Goal: Task Accomplishment & Management: Use online tool/utility

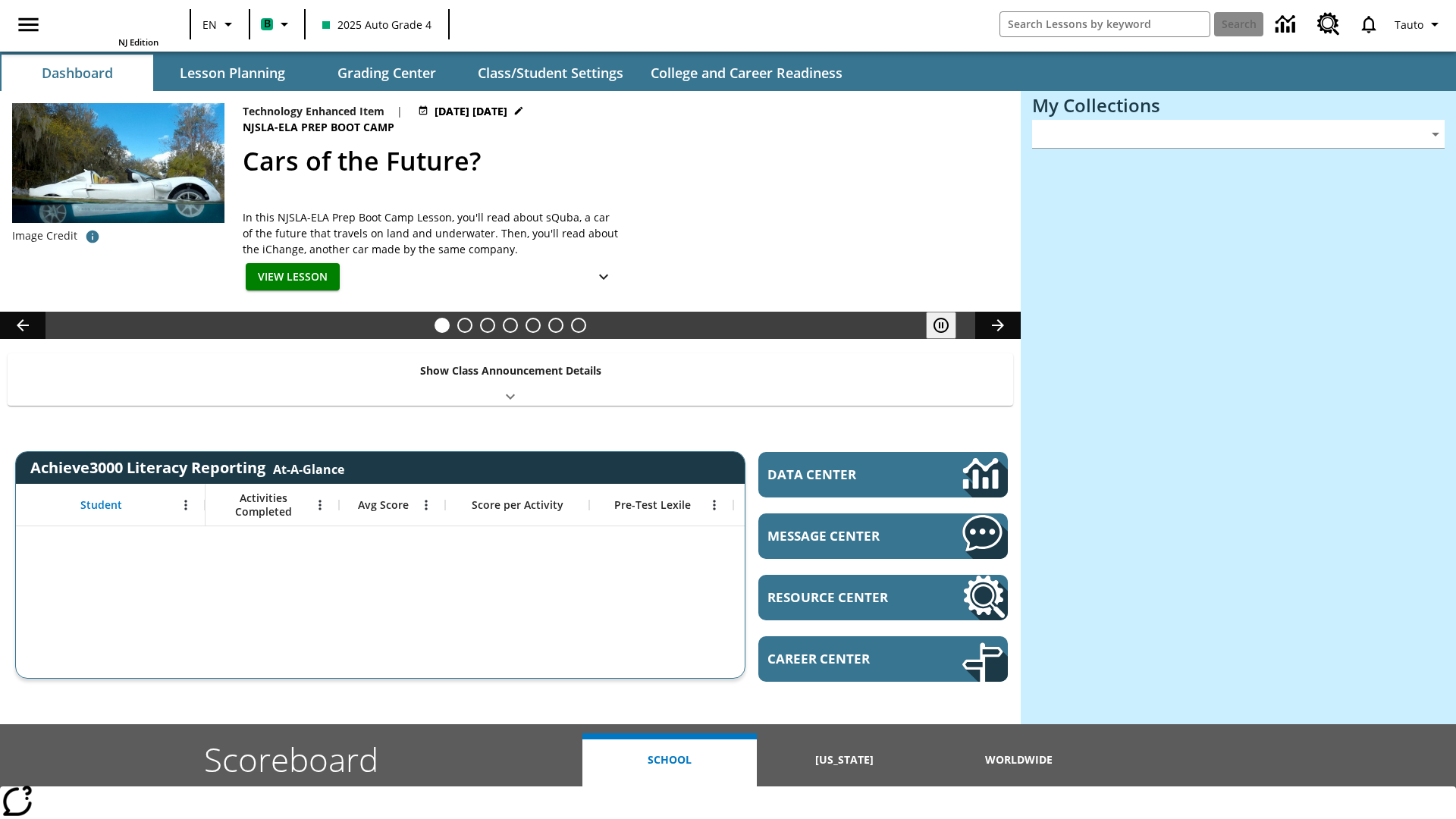
type input "-1"
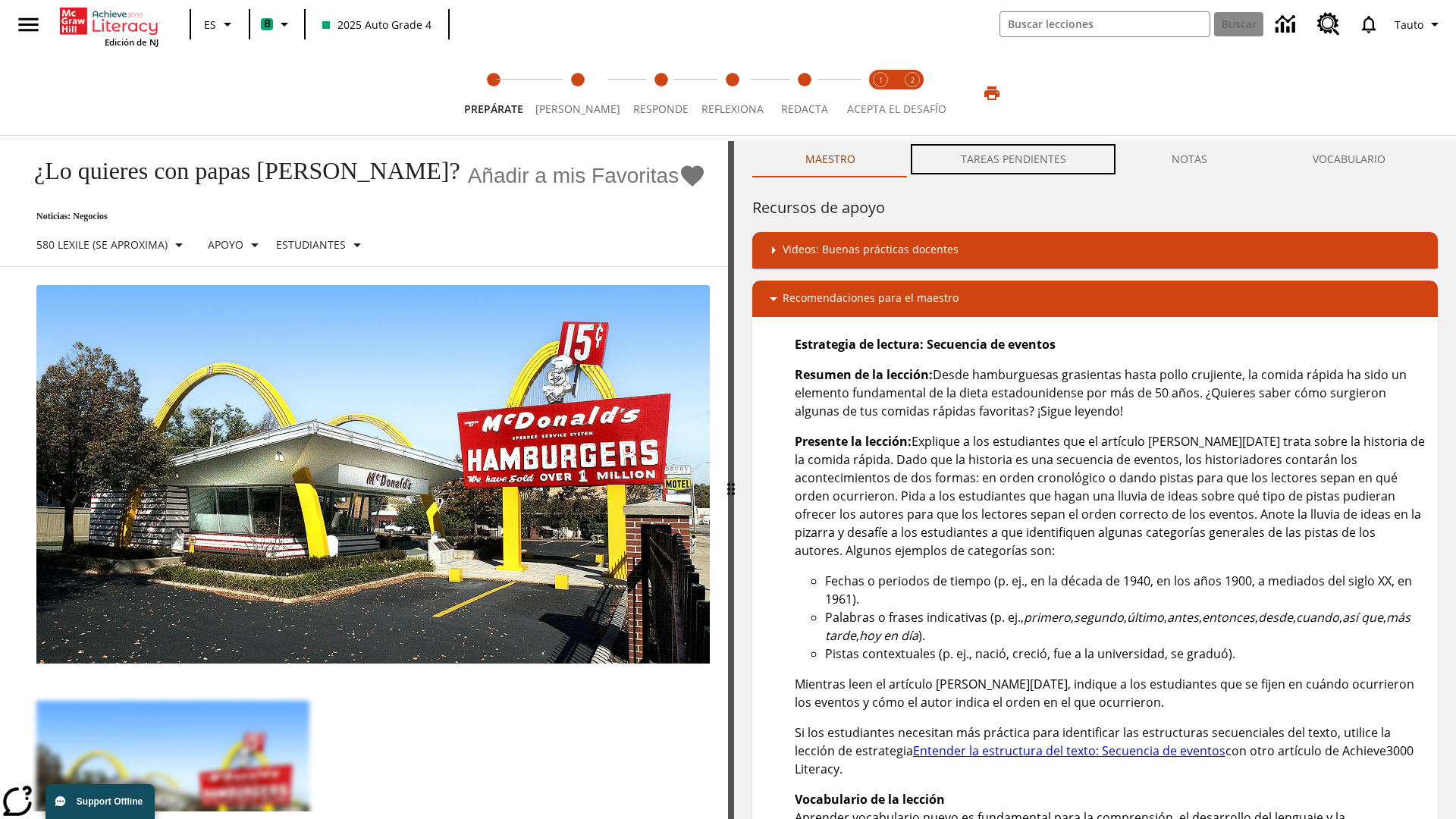
click at [1014, 159] on button "TAREAS PENDIENTES" at bounding box center [1014, 159] width 211 height 36
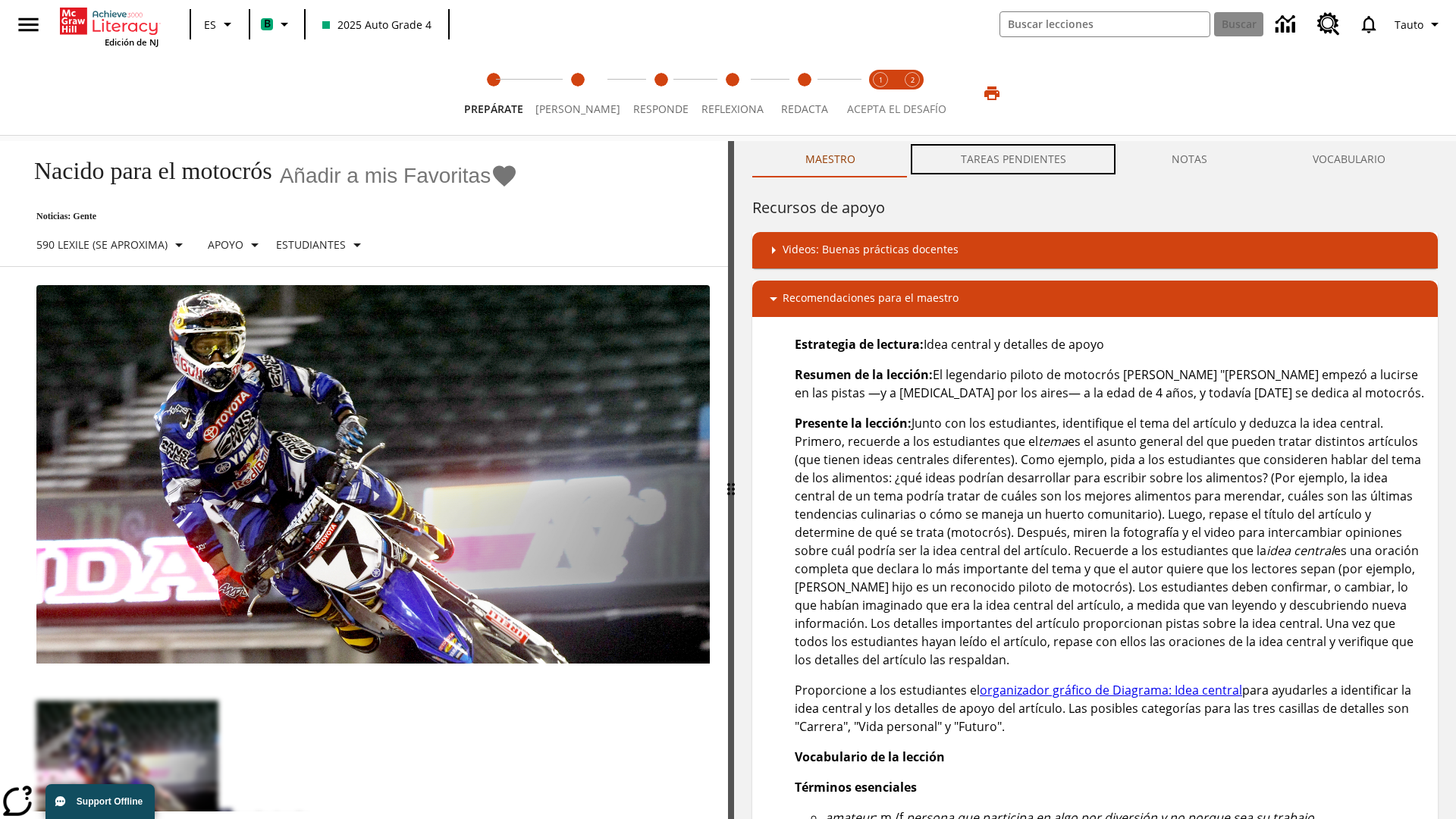
click at [1014, 159] on button "TAREAS PENDIENTES" at bounding box center [1014, 159] width 211 height 36
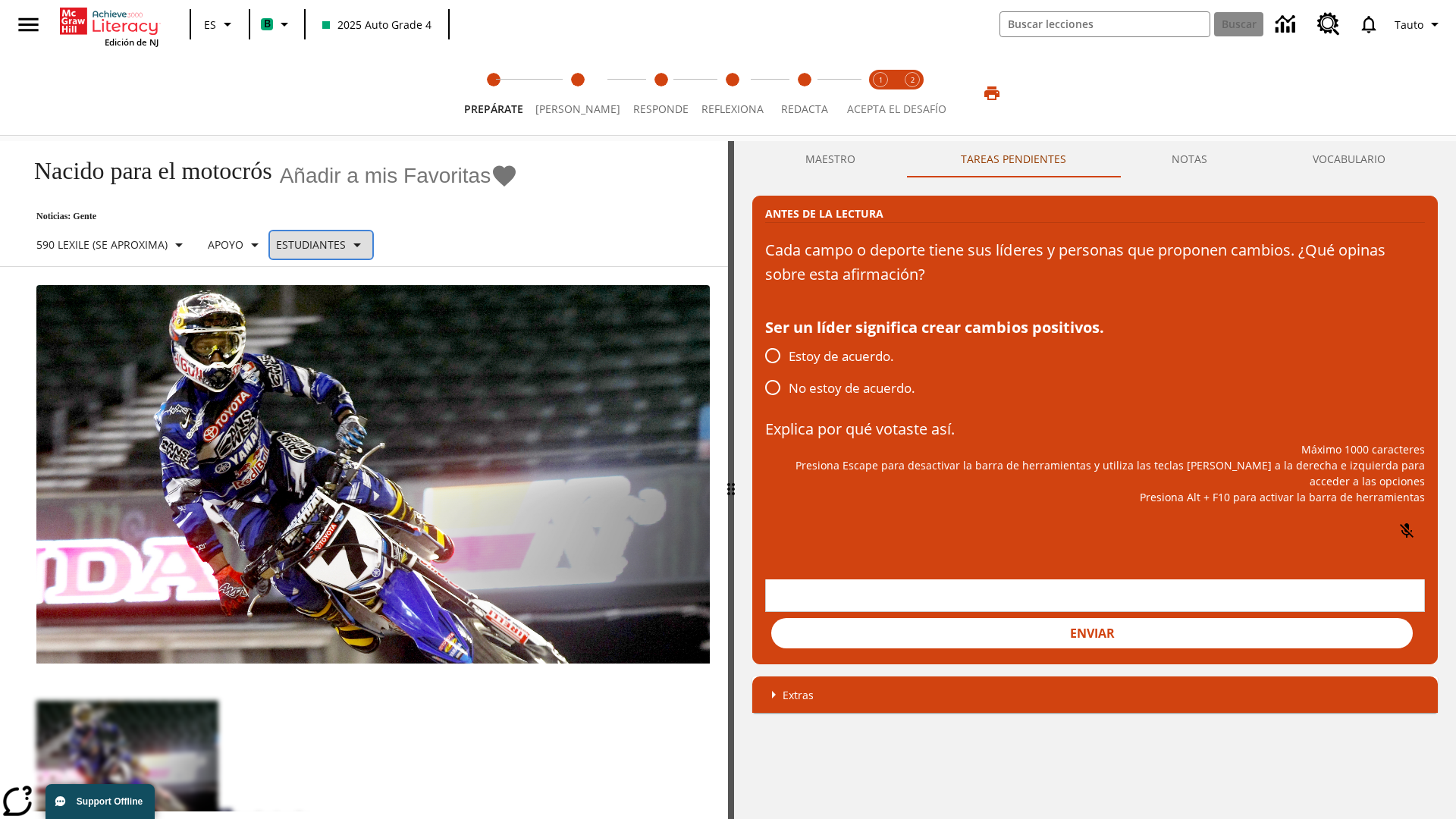
click at [331, 244] on p "Estudiantes" at bounding box center [311, 245] width 70 height 16
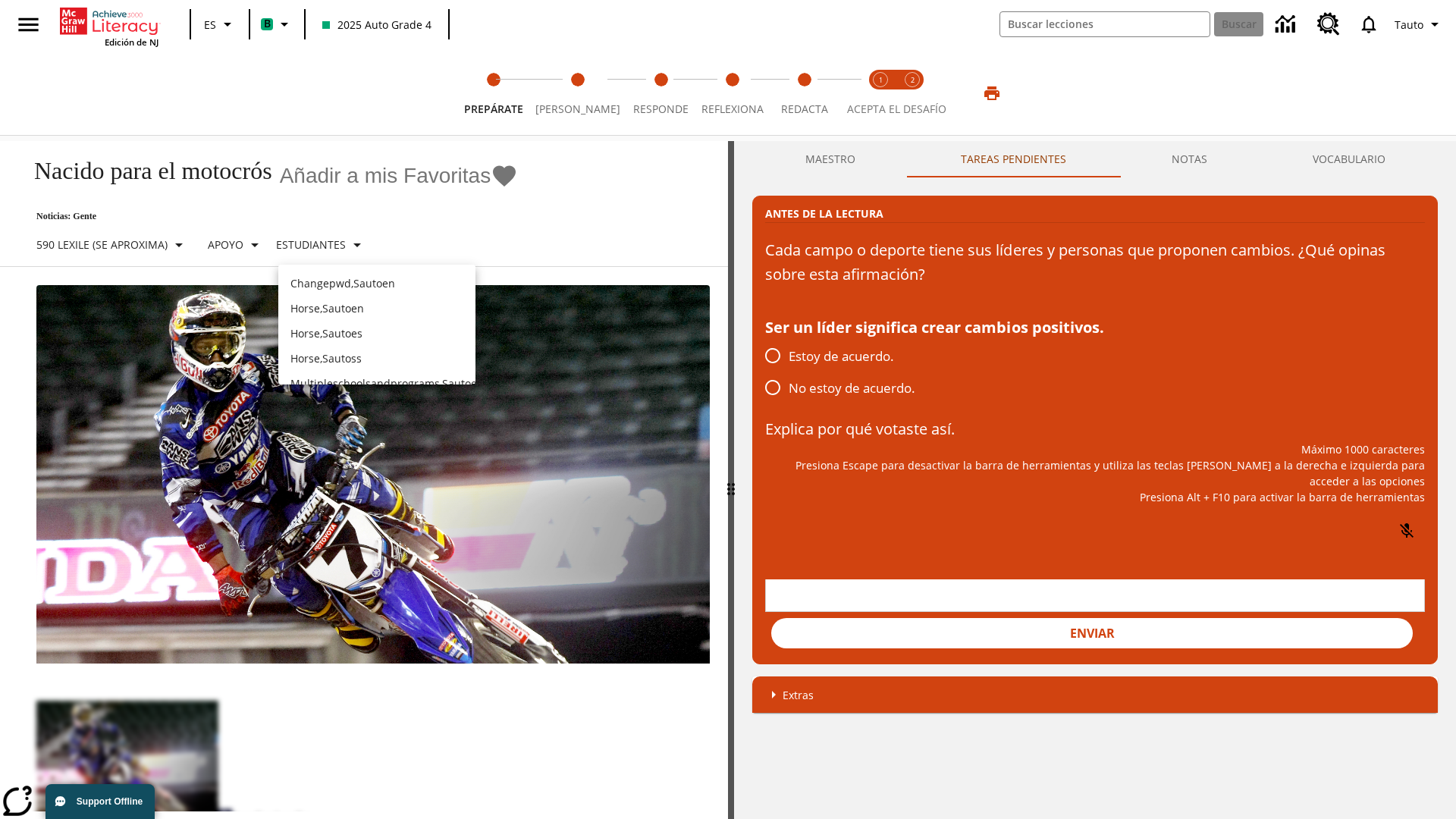
click at [377, 325] on p "Horse , Sautoes" at bounding box center [377, 333] width 173 height 16
